Goal: Transaction & Acquisition: Purchase product/service

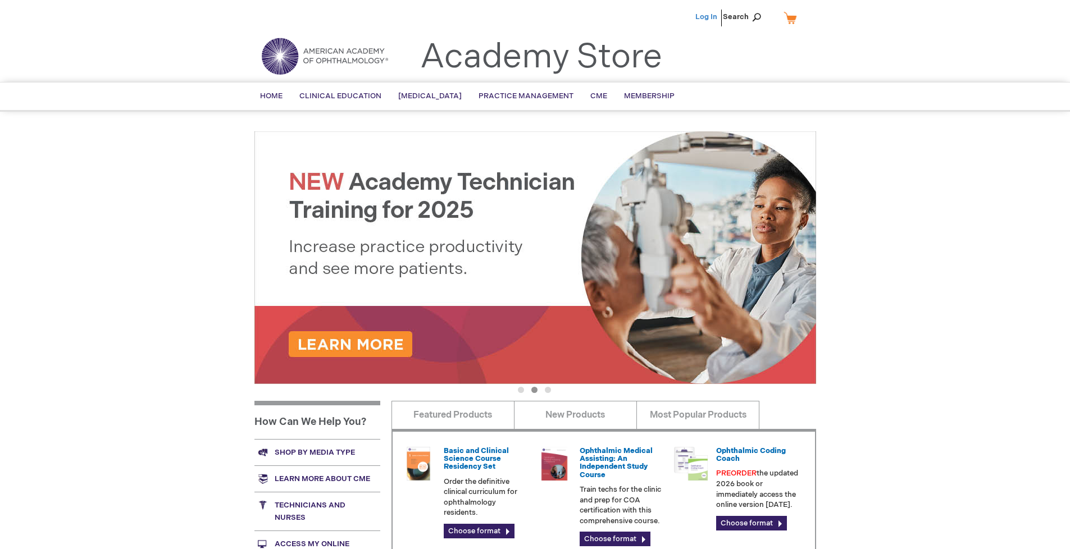
click at [707, 17] on link "Log In" at bounding box center [706, 16] width 22 height 9
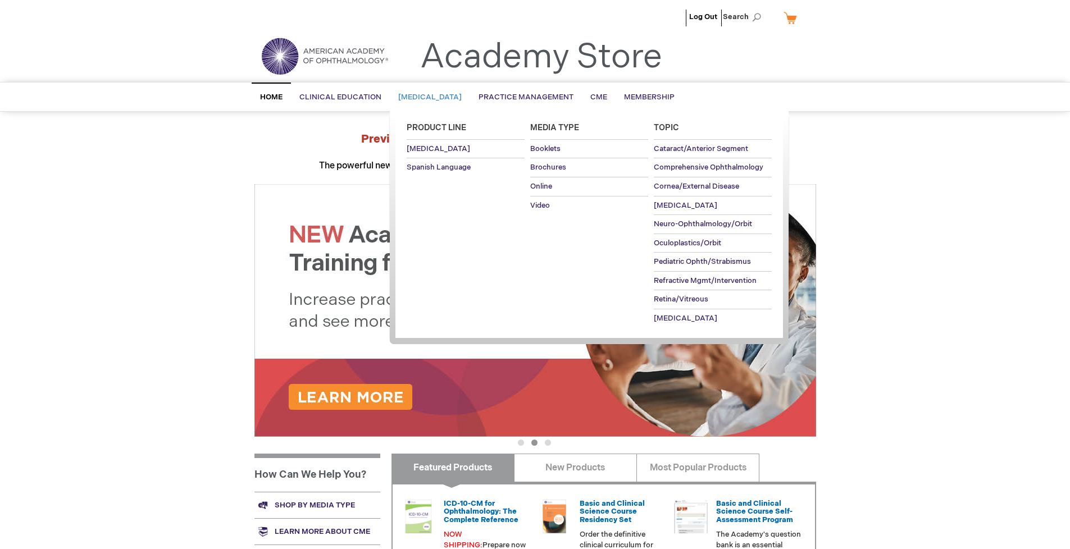
click at [434, 97] on span "[MEDICAL_DATA]" at bounding box center [429, 97] width 63 height 9
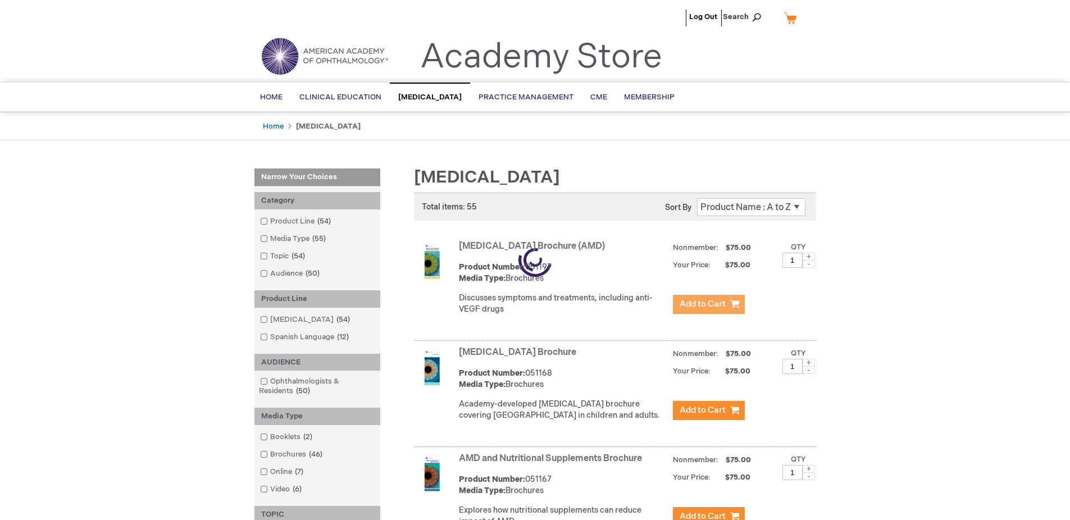
click at [708, 304] on span "Add to Cart" at bounding box center [703, 304] width 46 height 11
